Goal: Leave review/rating

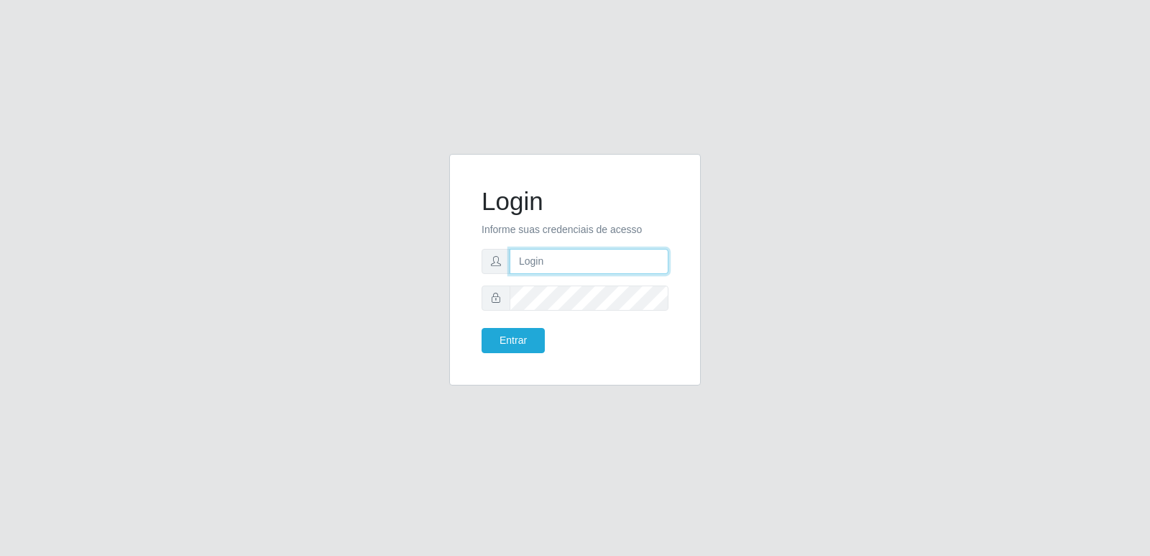
type input "[PERSON_NAME][EMAIL_ADDRESS][DOMAIN_NAME]"
click at [533, 336] on button "Entrar" at bounding box center [513, 340] width 63 height 25
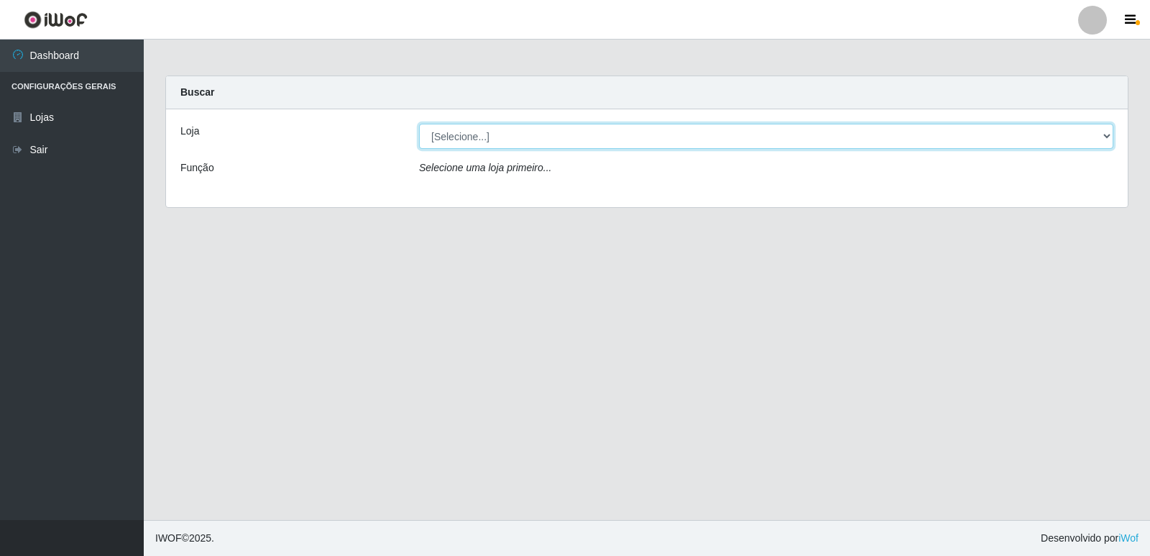
click at [510, 139] on select "[Selecione...] Hiper Queiroz - [GEOGRAPHIC_DATA] [GEOGRAPHIC_DATA] [GEOGRAPHIC_…" at bounding box center [766, 136] width 694 height 25
select select "516"
click at [419, 124] on select "[Selecione...] Hiper Queiroz - [GEOGRAPHIC_DATA] [GEOGRAPHIC_DATA] [GEOGRAPHIC_…" at bounding box center [766, 136] width 694 height 25
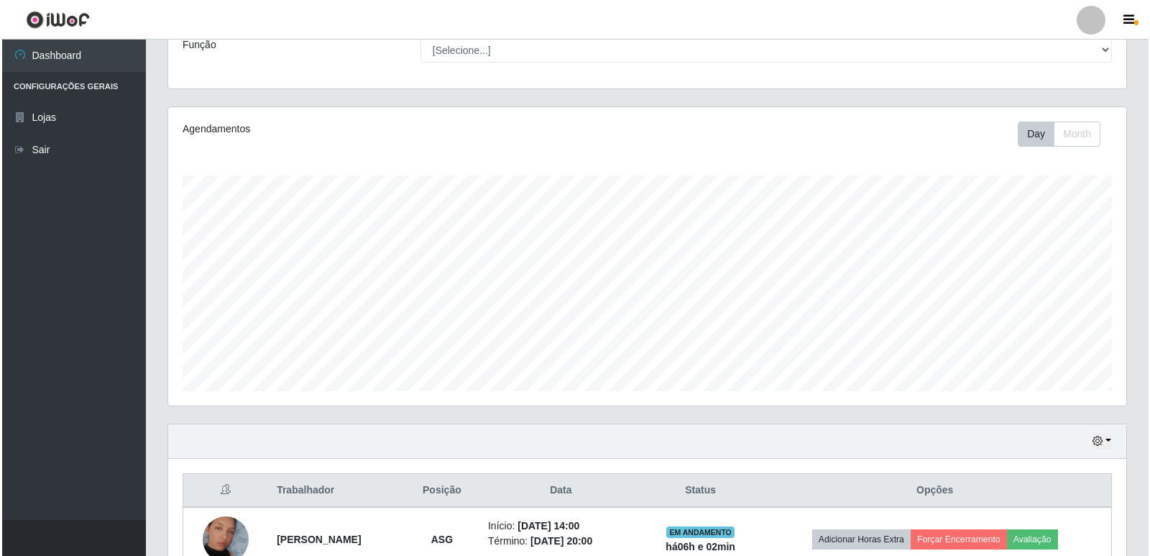
scroll to position [207, 0]
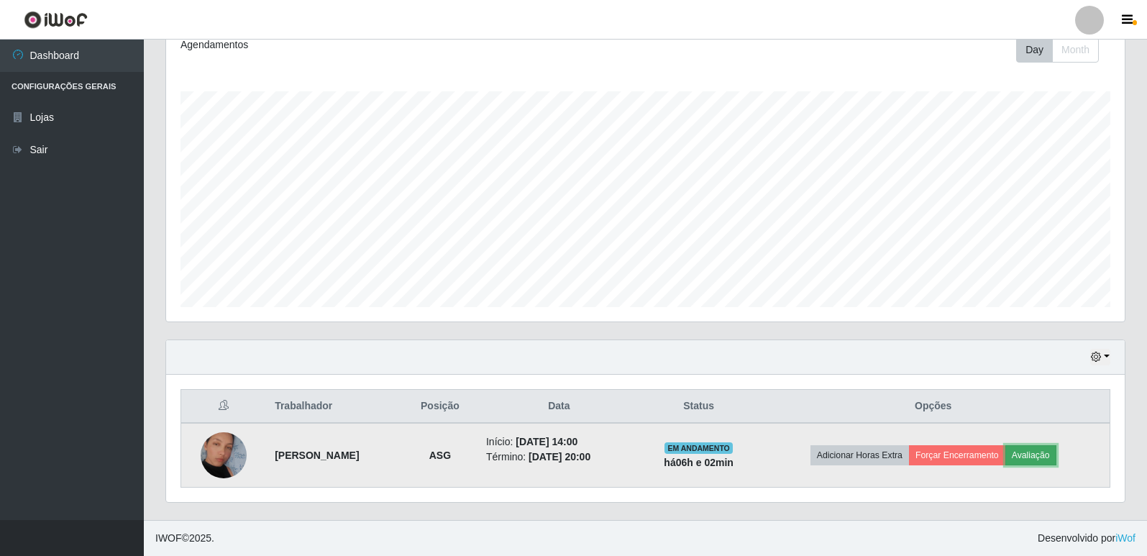
click at [1051, 459] on button "Avaliação" at bounding box center [1030, 455] width 51 height 20
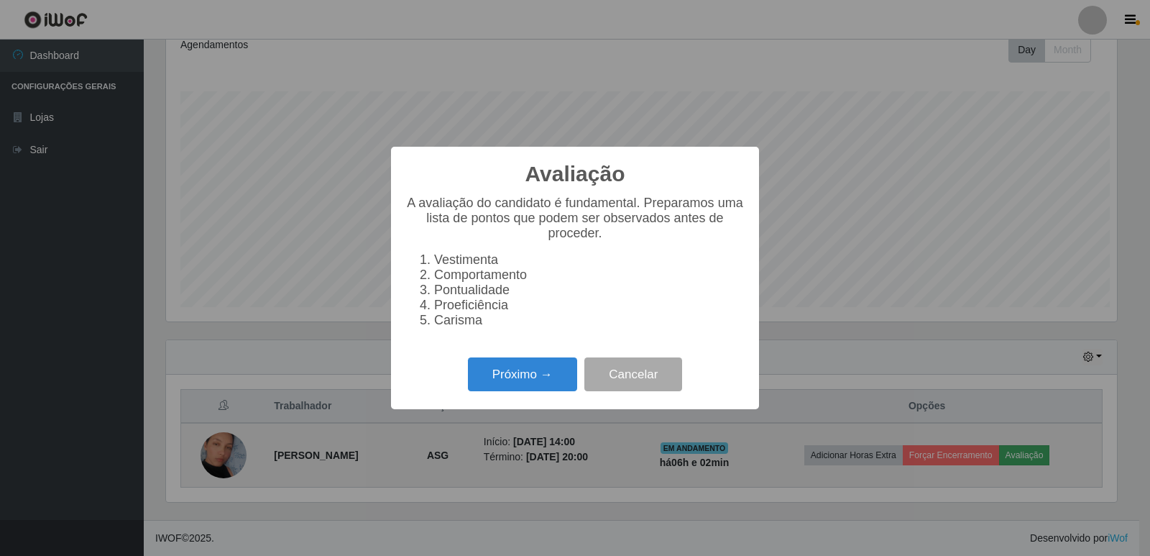
scroll to position [298, 951]
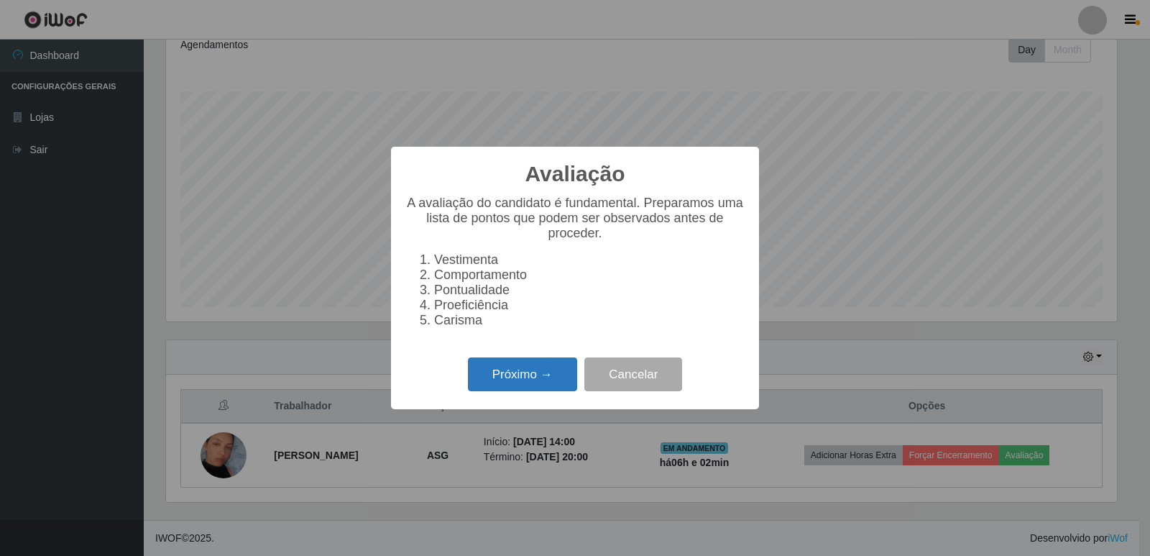
click at [541, 377] on button "Próximo →" at bounding box center [522, 374] width 109 height 34
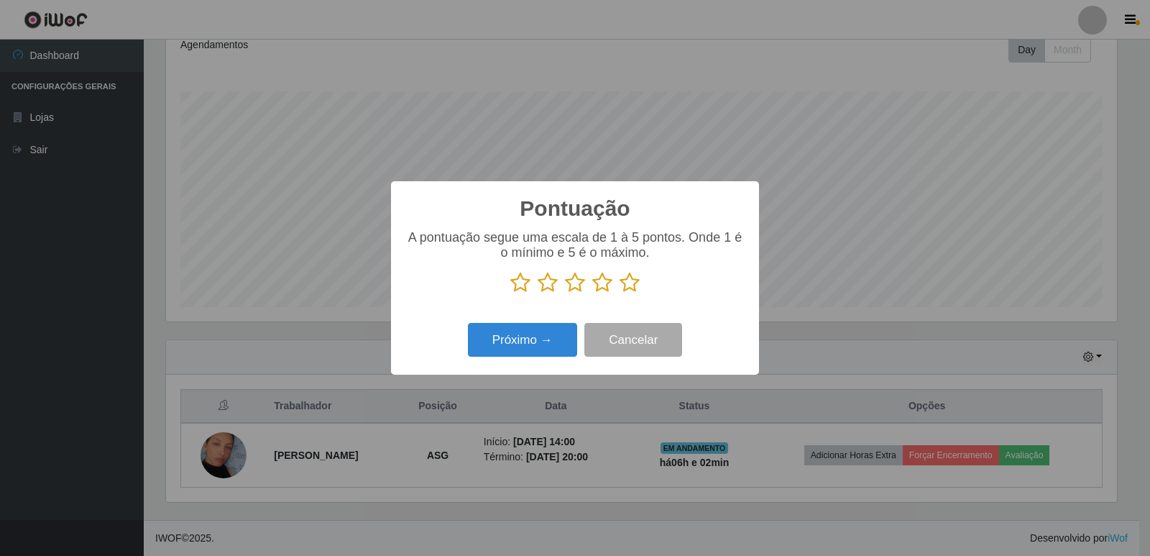
click at [628, 288] on icon at bounding box center [630, 283] width 20 height 22
click at [620, 293] on input "radio" at bounding box center [620, 293] width 0 height 0
click at [533, 339] on button "Próximo →" at bounding box center [522, 340] width 109 height 34
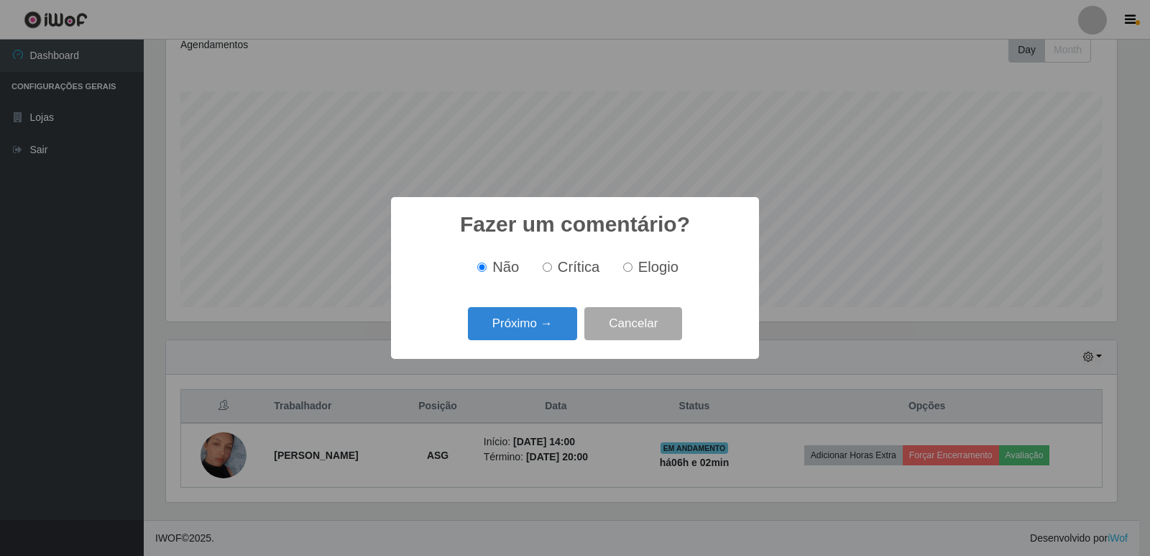
click at [626, 266] on input "Elogio" at bounding box center [627, 266] width 9 height 9
radio input "true"
click at [564, 323] on button "Próximo →" at bounding box center [522, 324] width 109 height 34
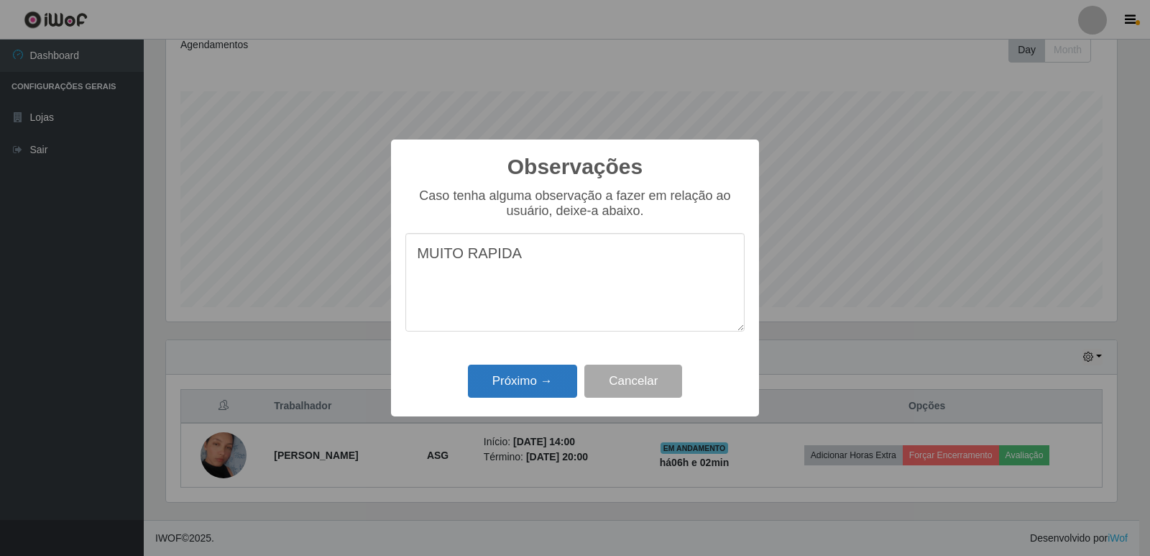
type textarea "MUITO RAPIDA"
click at [559, 385] on button "Próximo →" at bounding box center [522, 381] width 109 height 34
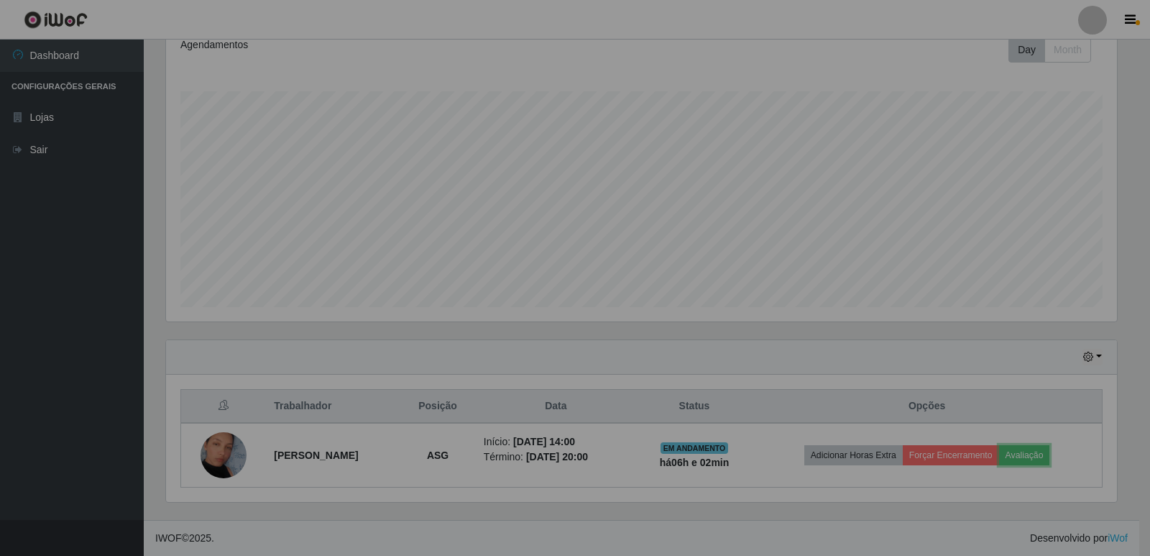
scroll to position [298, 958]
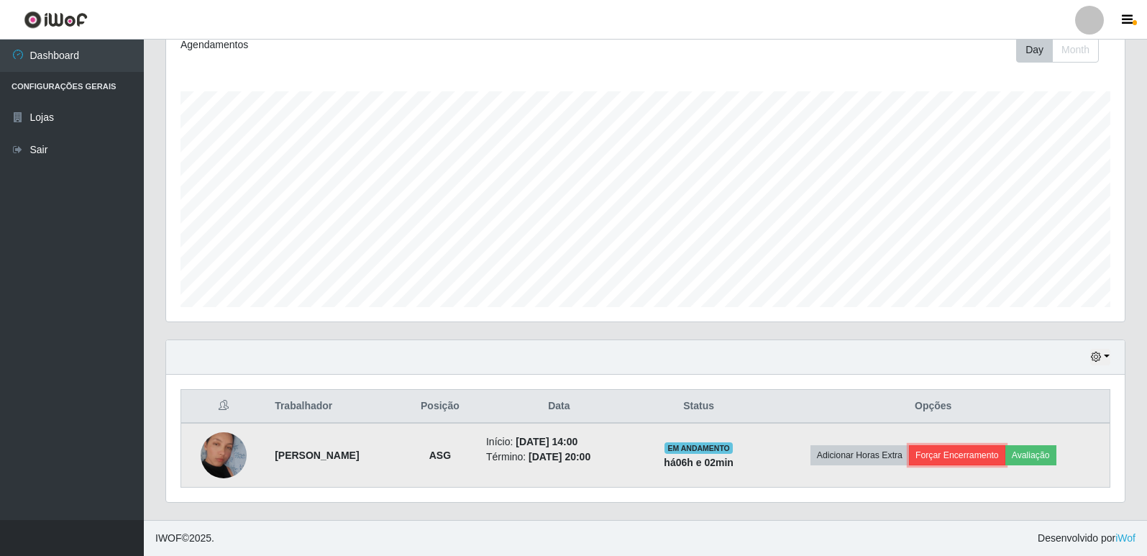
click at [961, 463] on button "Forçar Encerramento" at bounding box center [957, 455] width 96 height 20
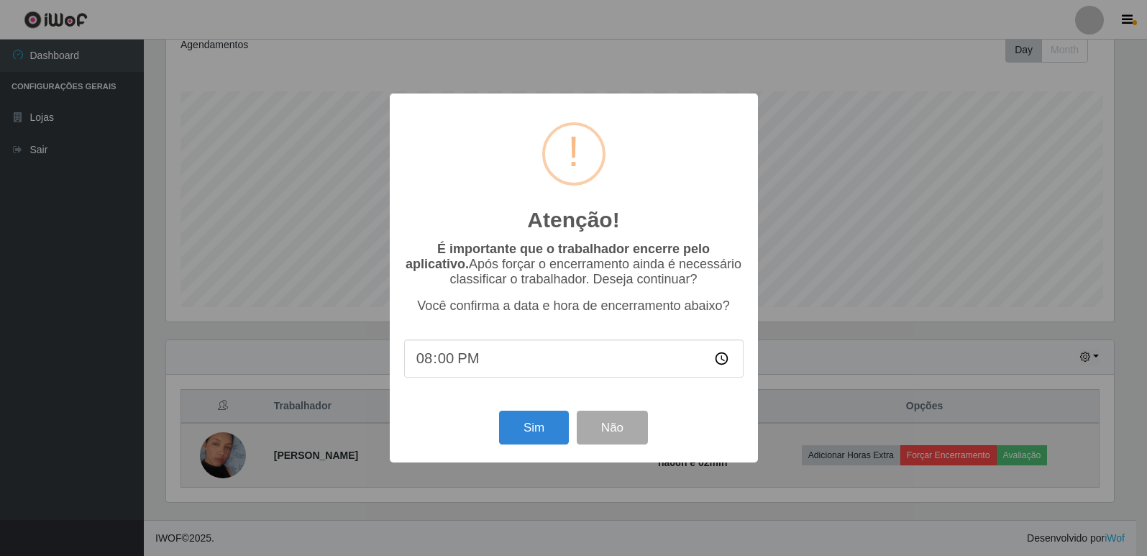
scroll to position [298, 951]
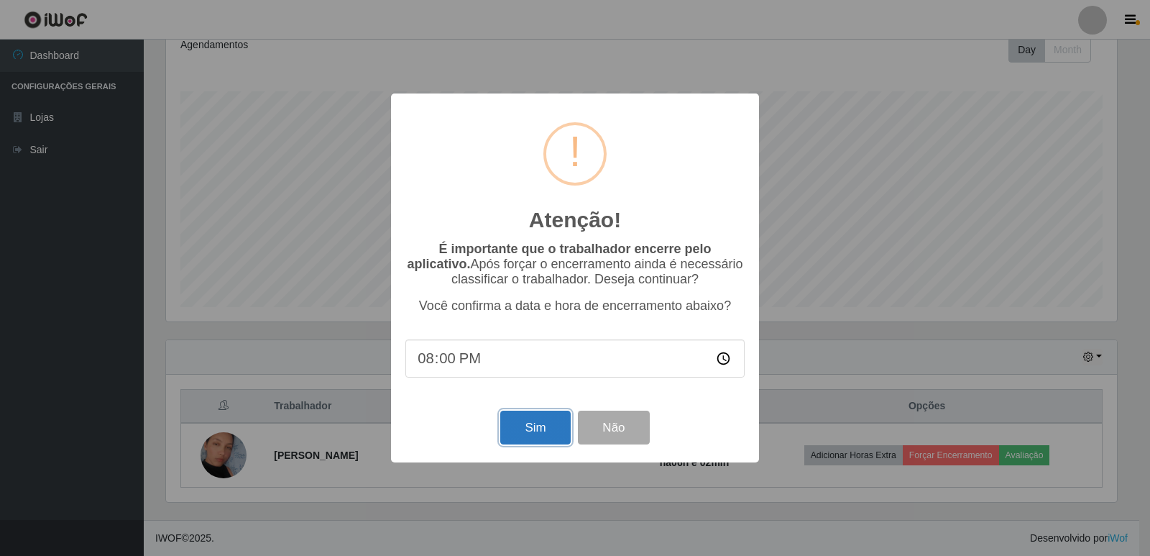
click at [534, 430] on button "Sim" at bounding box center [535, 427] width 70 height 34
